Goal: Navigation & Orientation: Find specific page/section

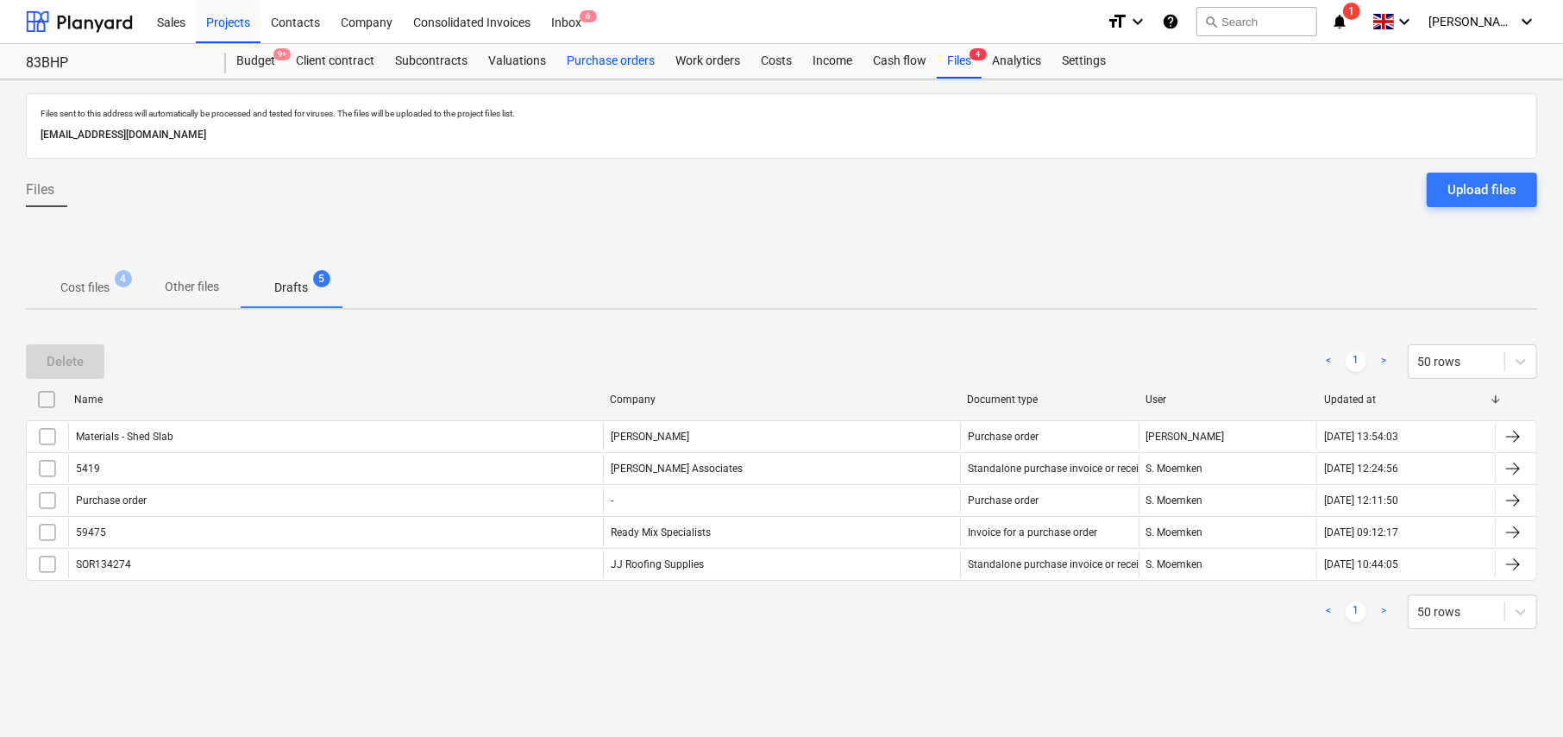
click at [589, 65] on div "Purchase orders" at bounding box center [610, 61] width 109 height 35
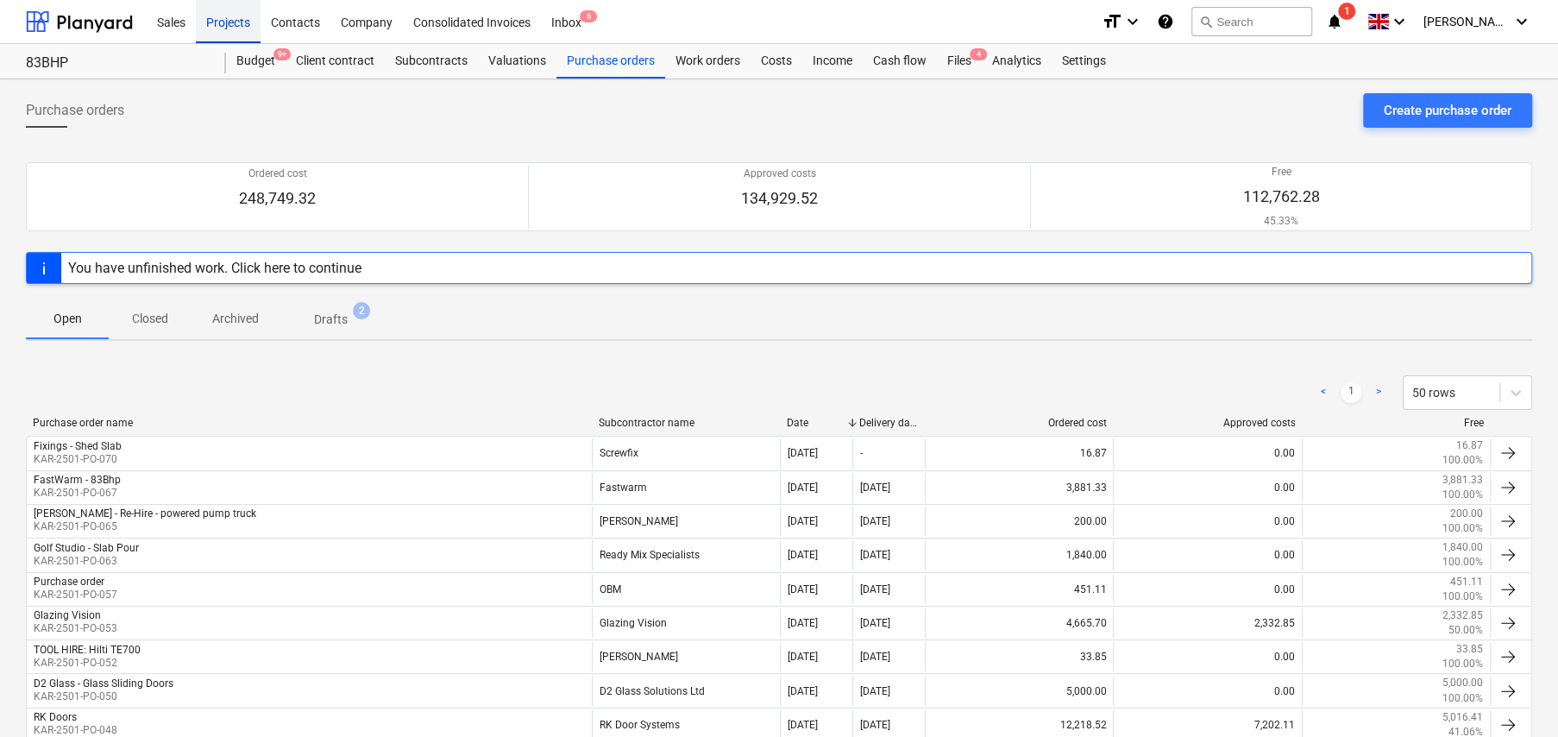
click at [221, 22] on div "Projects" at bounding box center [228, 21] width 65 height 44
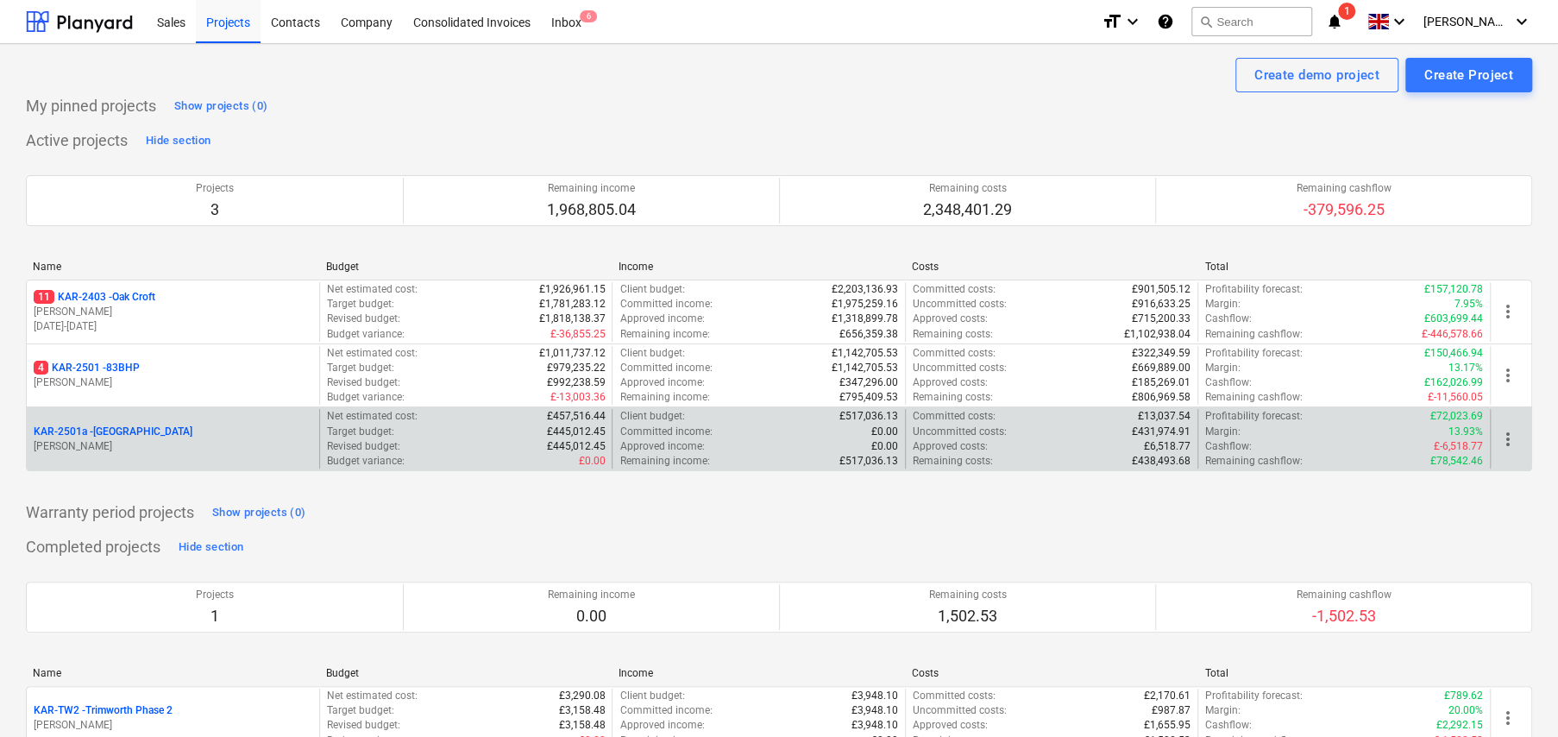
click at [115, 429] on p "KAR-2501a - Little Barn Field" at bounding box center [113, 431] width 159 height 15
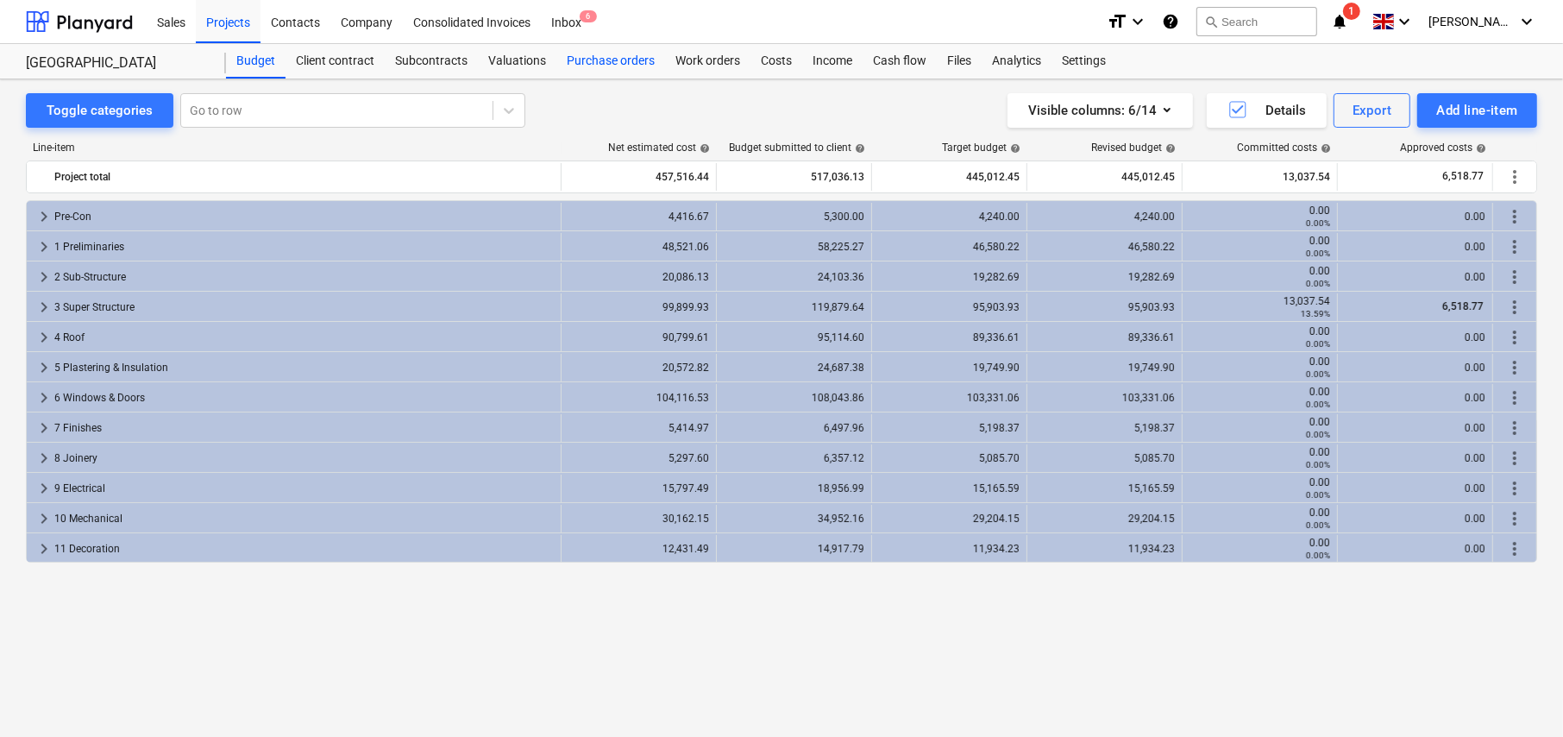
click at [579, 58] on div "Purchase orders" at bounding box center [610, 61] width 109 height 35
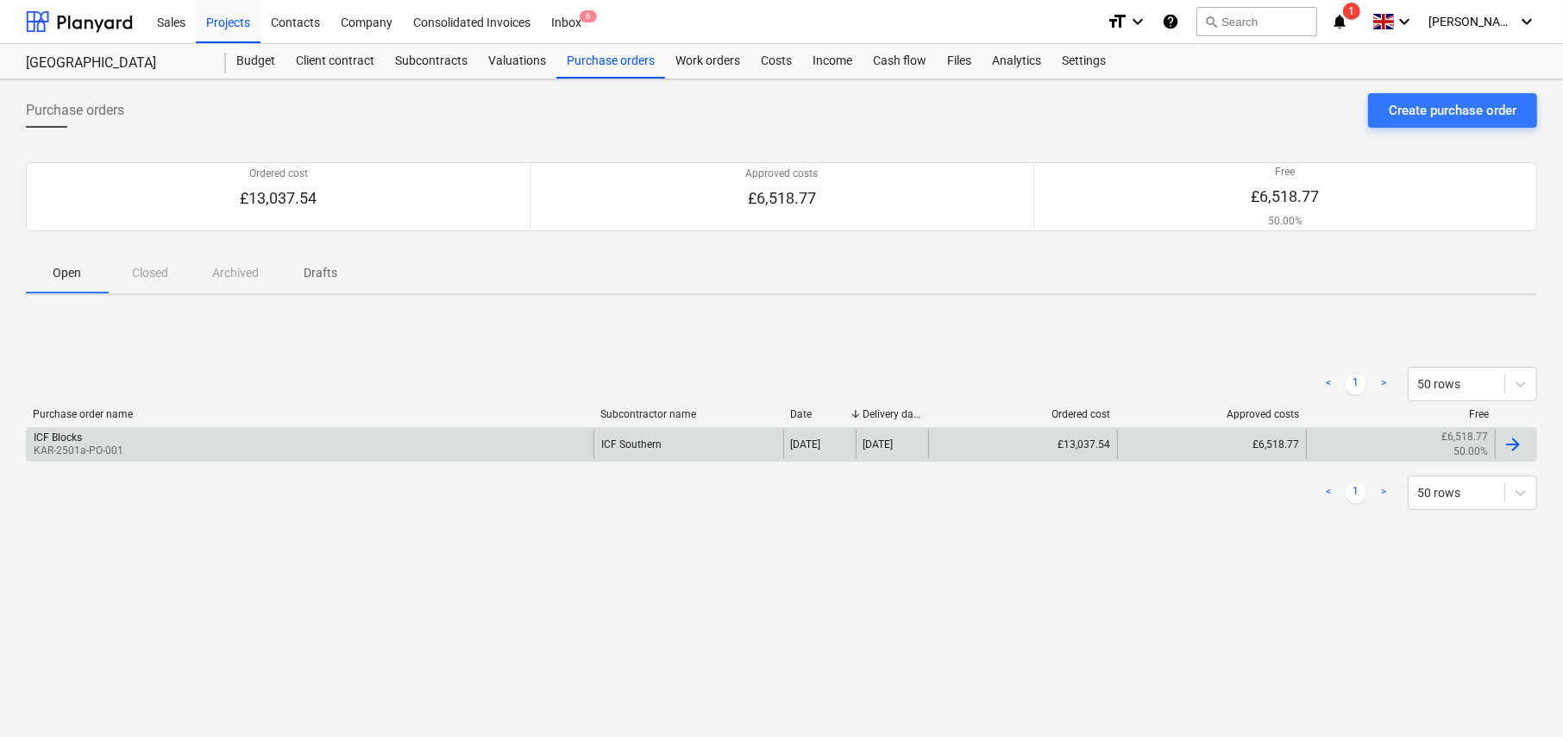
click at [260, 449] on div "ICF Blocks KAR-2501a-PO-001" at bounding box center [310, 444] width 567 height 29
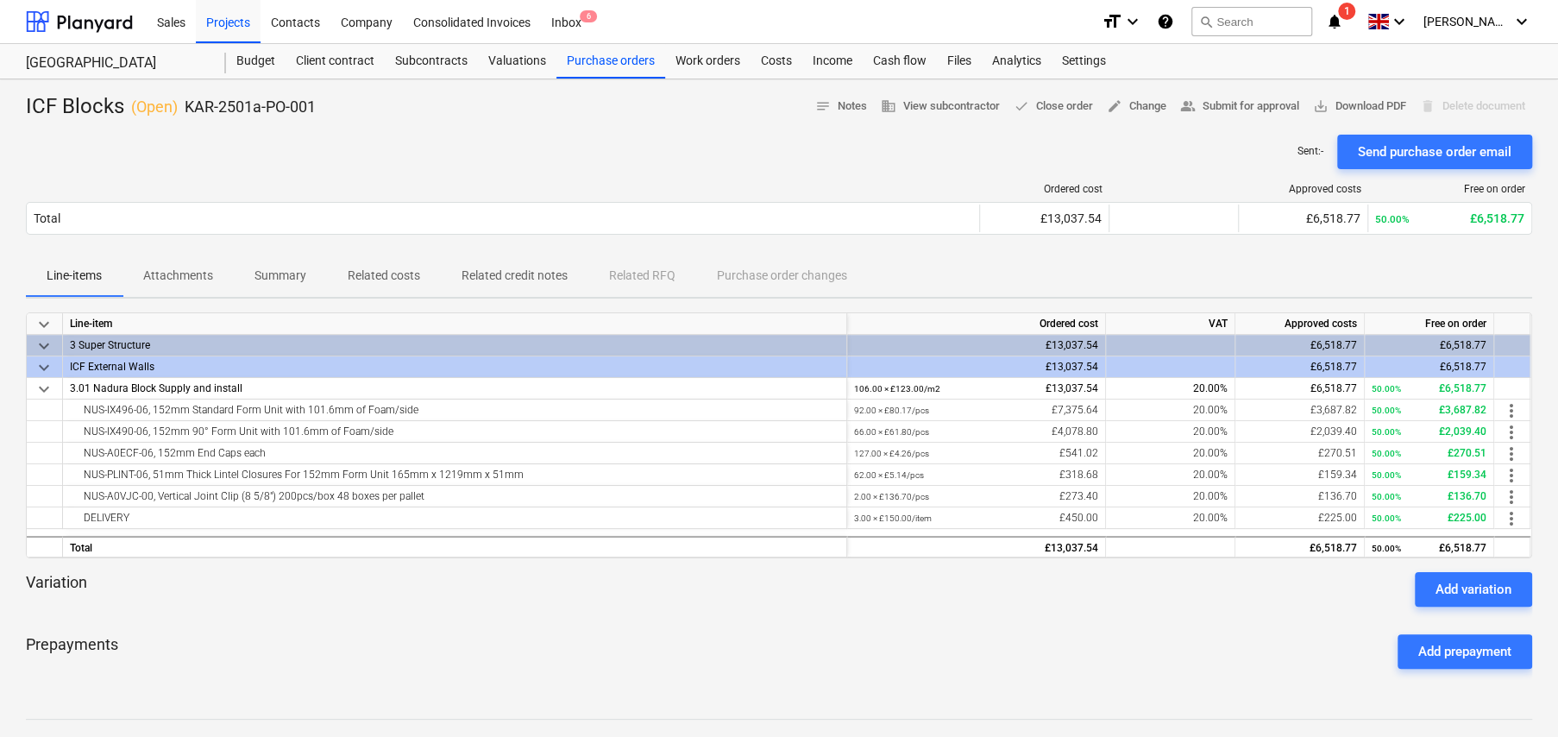
click at [187, 273] on p "Attachments" at bounding box center [178, 276] width 70 height 18
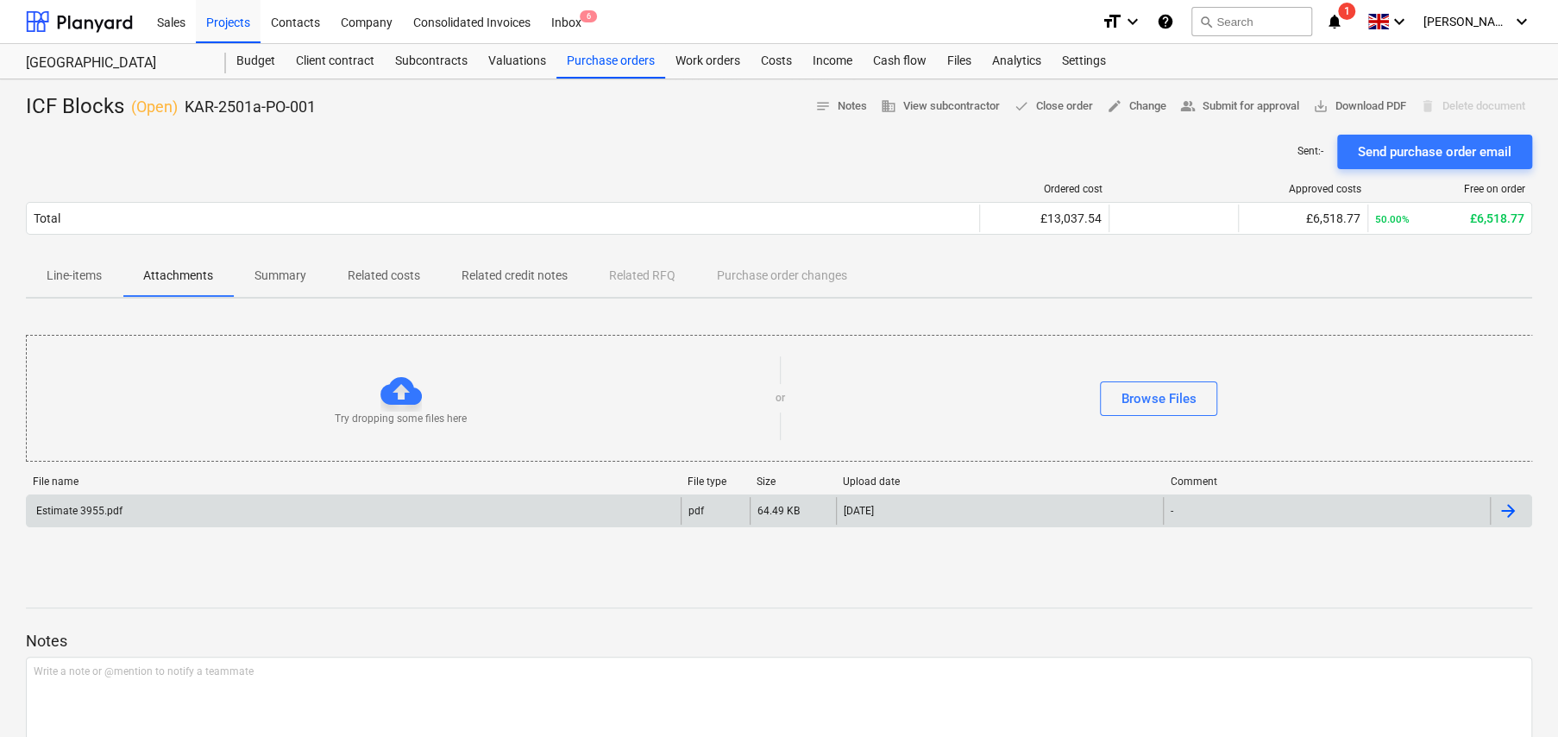
click at [130, 517] on div "Estimate 3955.pdf" at bounding box center [354, 511] width 654 height 28
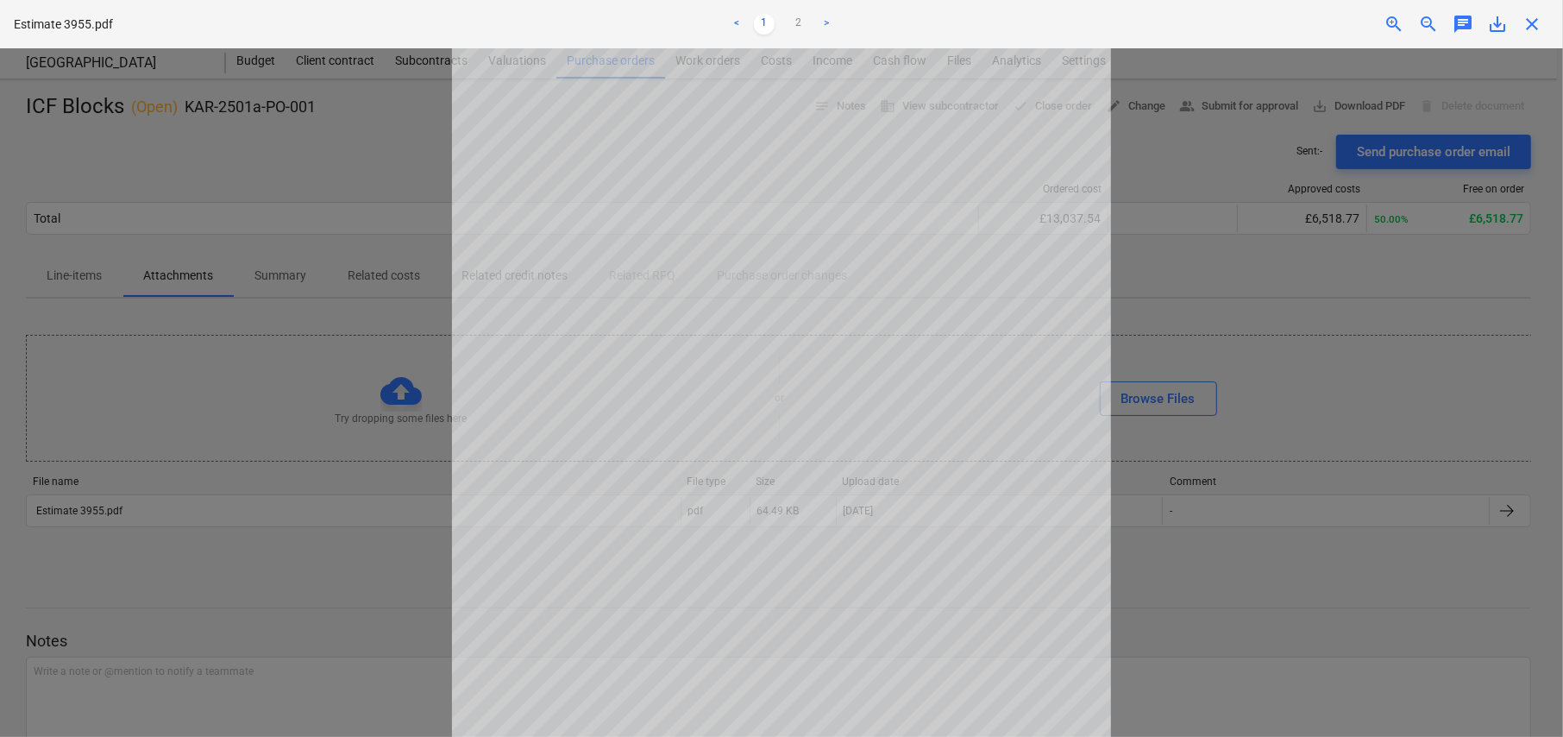
scroll to position [3, 0]
